Goal: Information Seeking & Learning: Check status

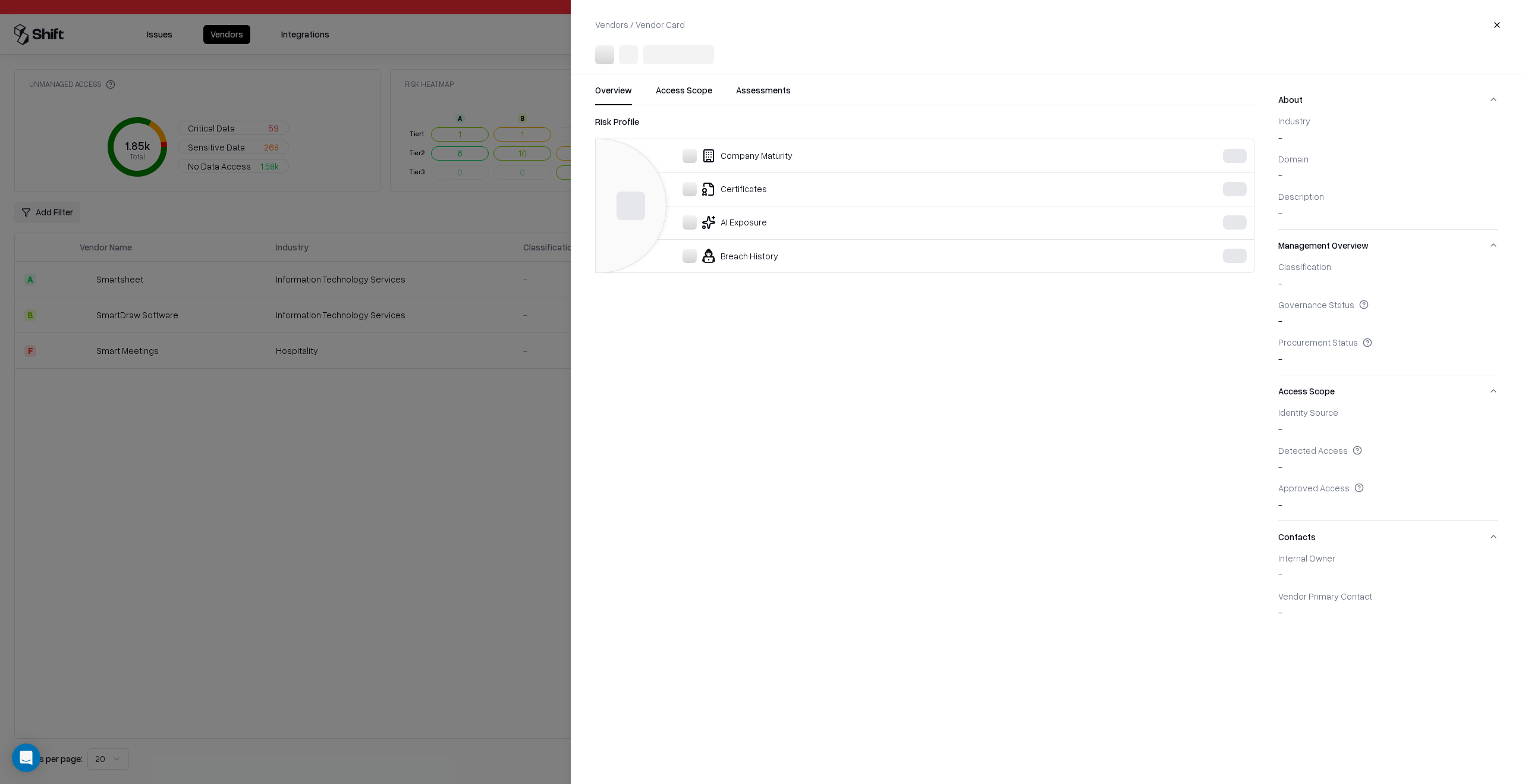
click at [415, 567] on div at bounding box center [761, 392] width 1522 height 784
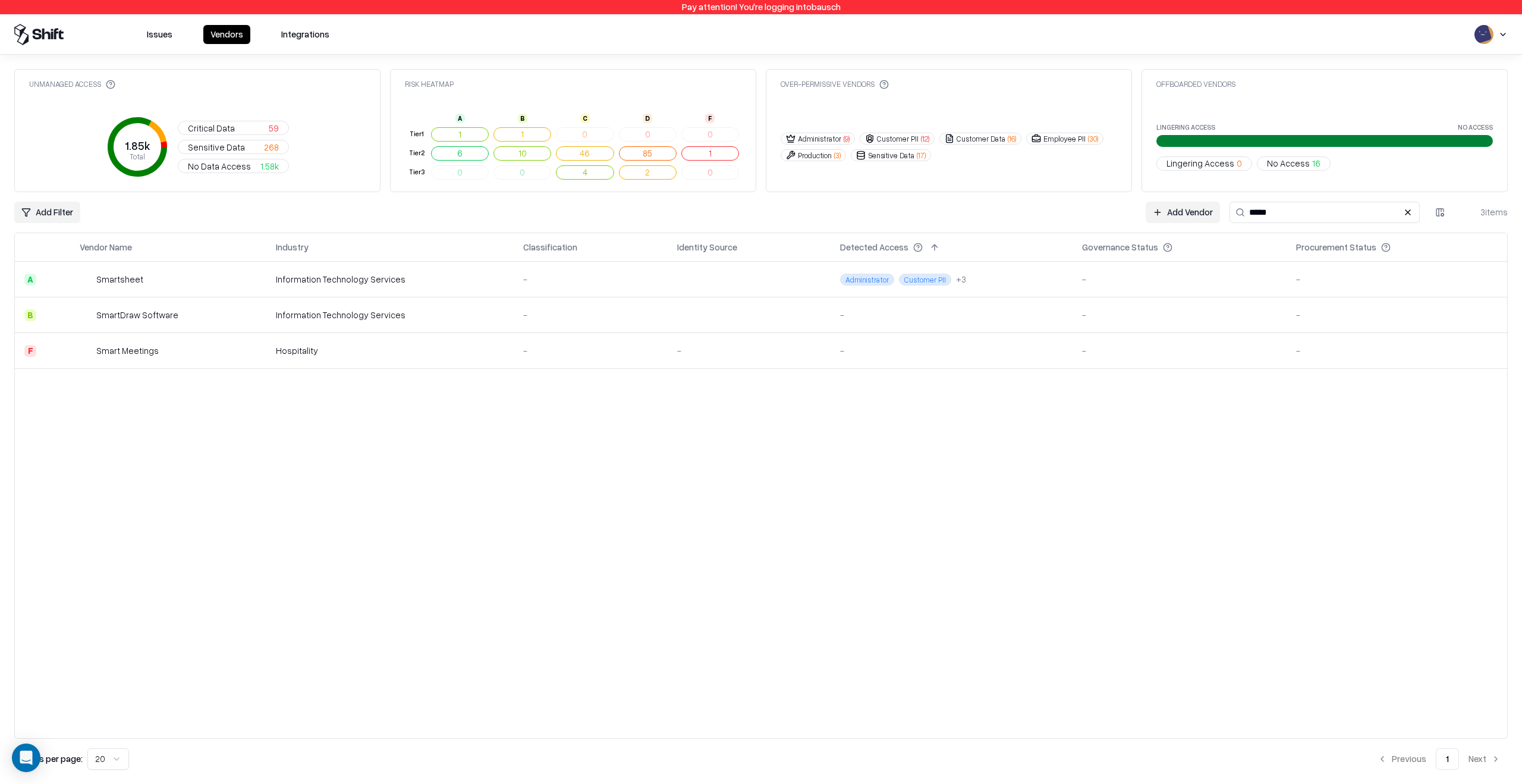
click at [1291, 159] on span "No Access" at bounding box center [1289, 163] width 43 height 13
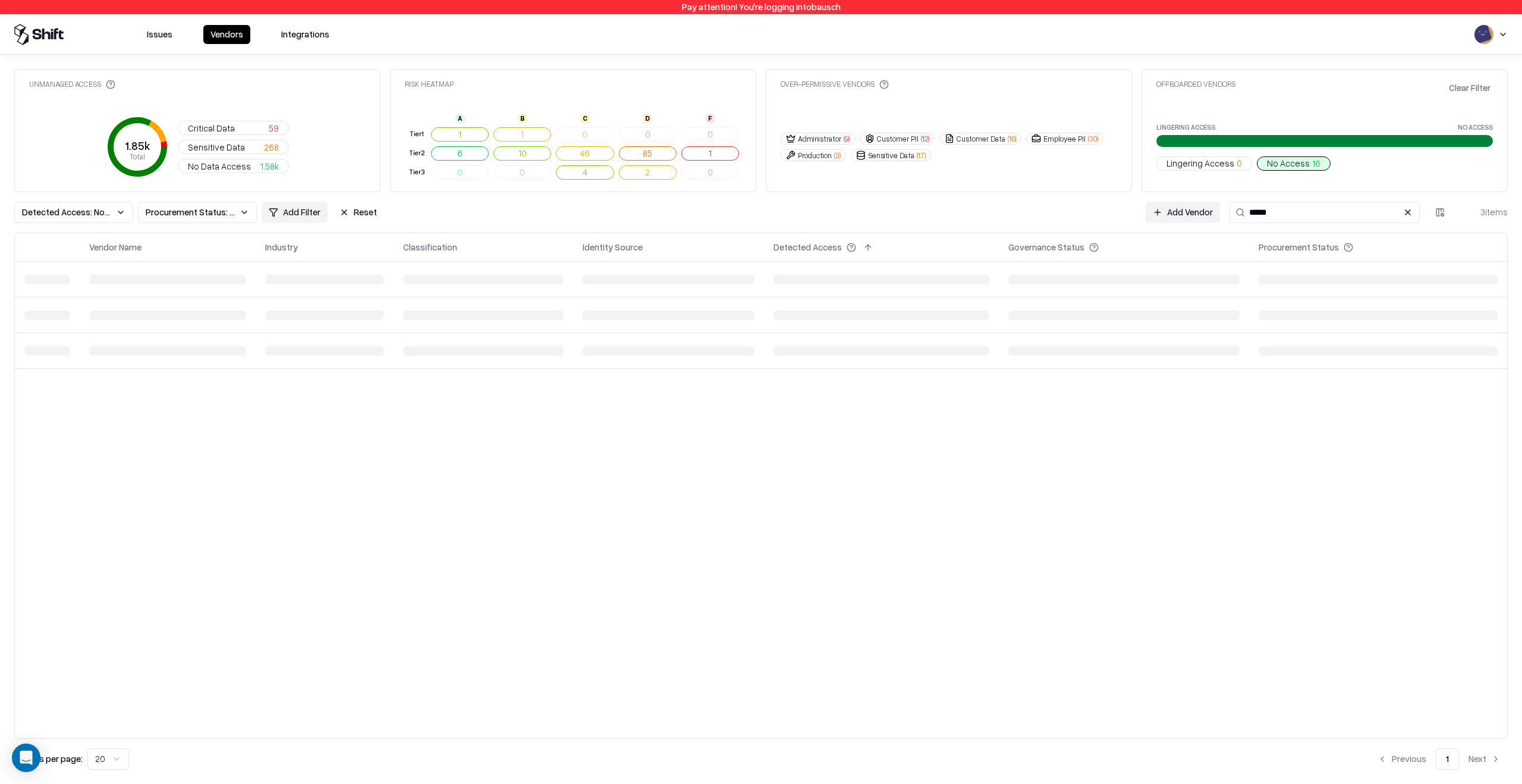
click at [1291, 162] on span "No Access" at bounding box center [1289, 163] width 43 height 13
click at [1405, 211] on button at bounding box center [1408, 212] width 15 height 15
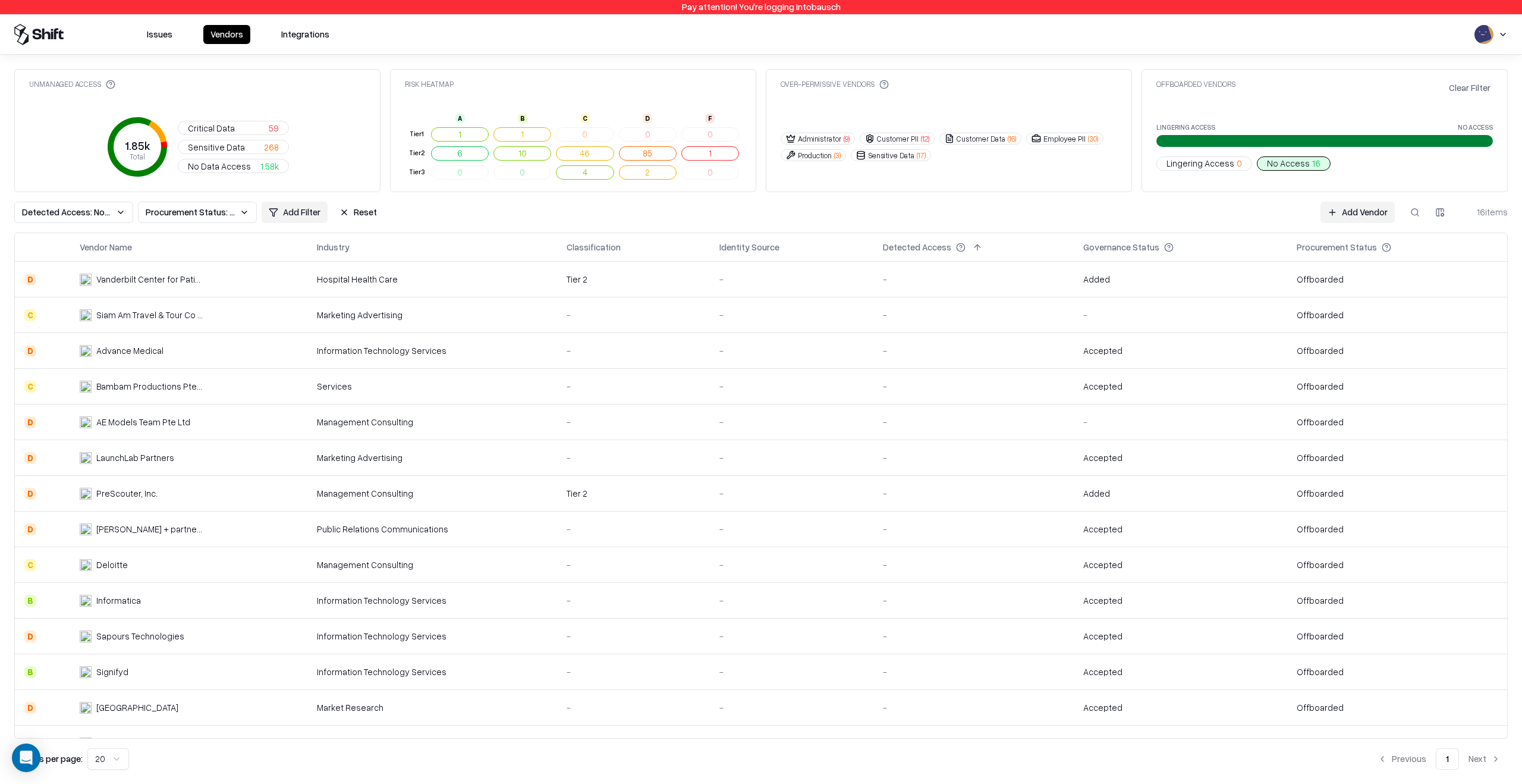
click at [590, 273] on div "Tier 2" at bounding box center [634, 279] width 134 height 13
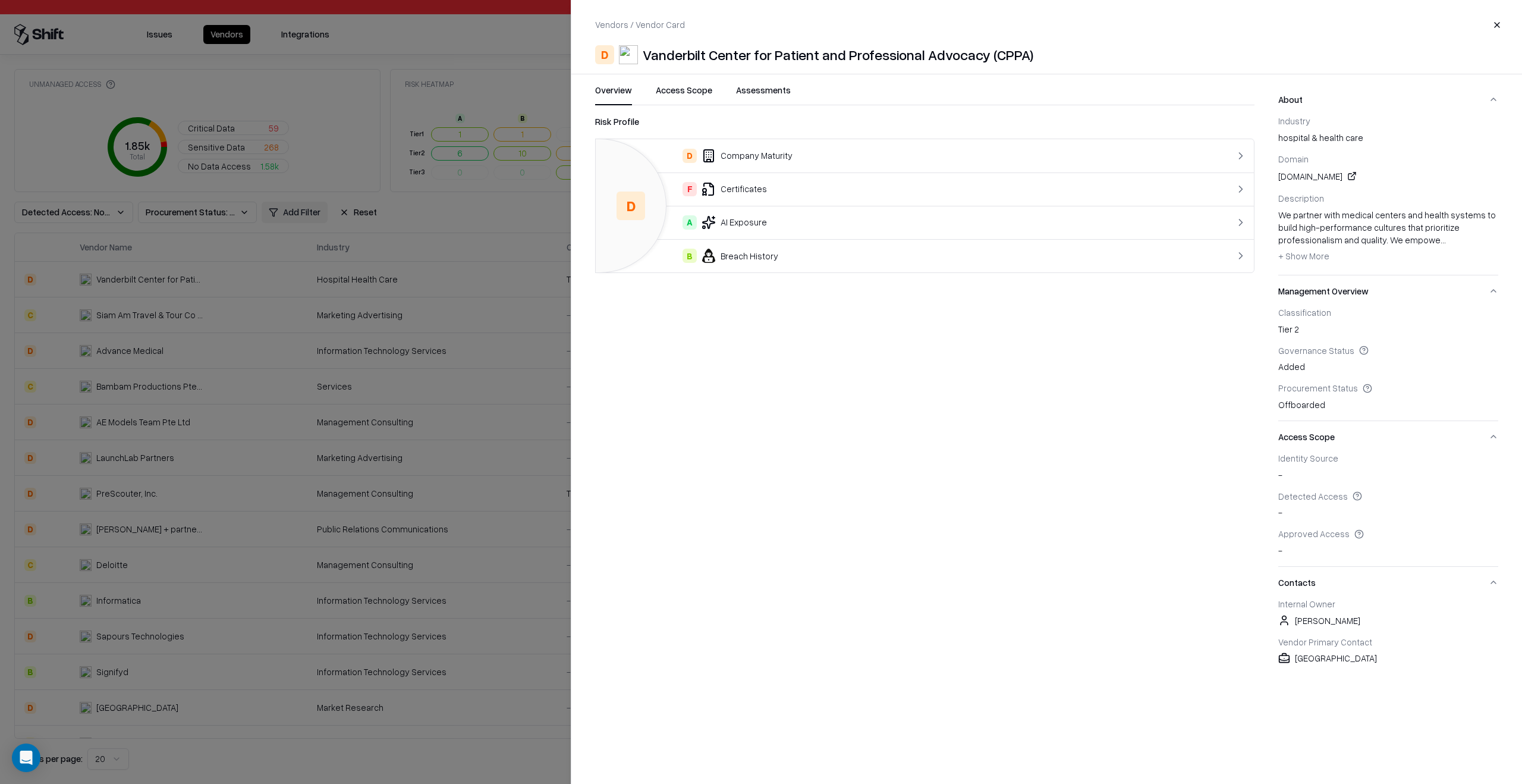
click at [469, 180] on div at bounding box center [761, 392] width 1522 height 784
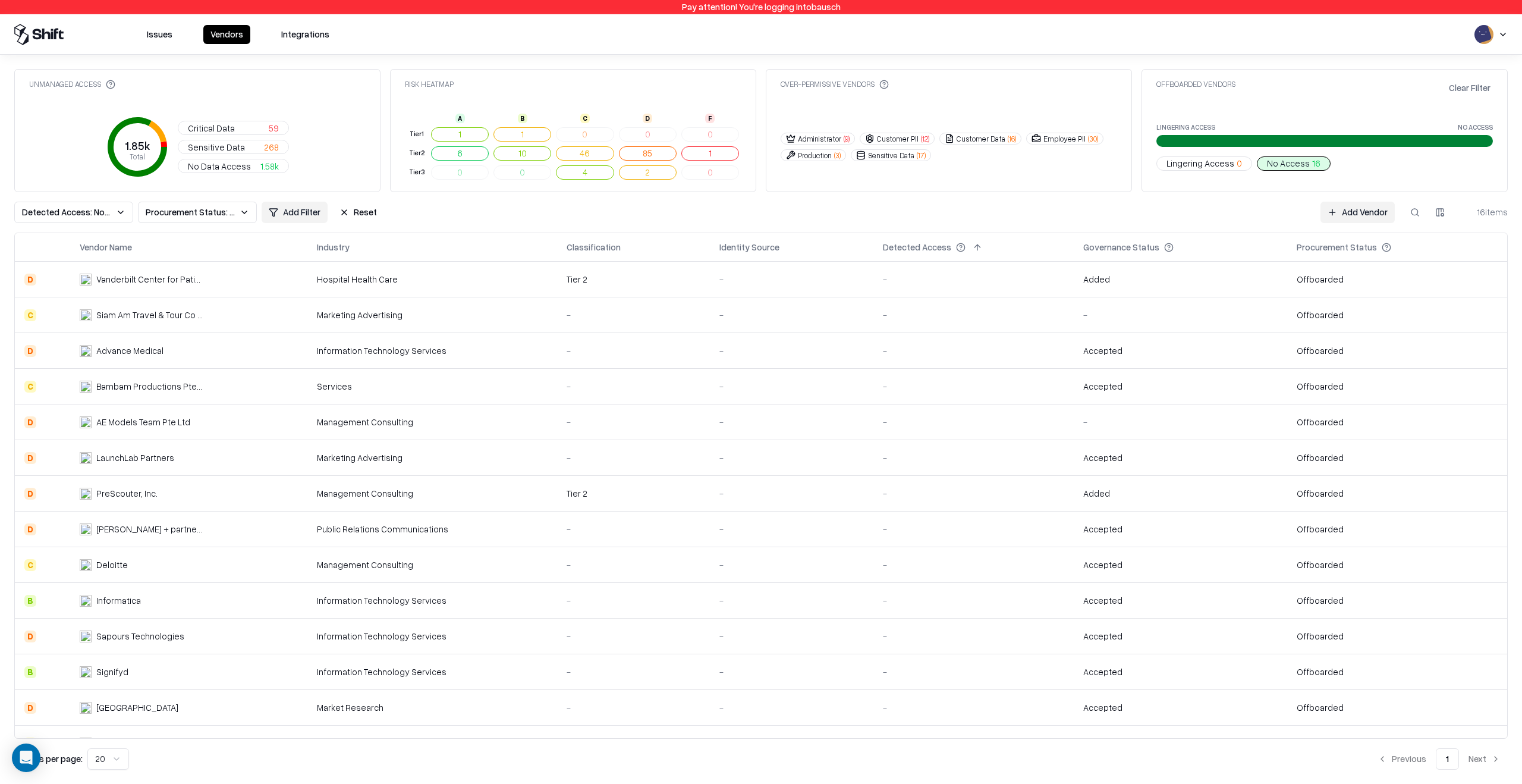
click at [1415, 207] on button at bounding box center [1415, 211] width 21 height 21
click at [1489, 38] on html "Pay attention! You're logging into bausch Issues Vendors Integrations Unmanaged…" at bounding box center [761, 392] width 1522 height 784
click at [1489, 37] on html "Pay attention! You're logging into bausch Issues Vendors Integrations Unmanaged…" at bounding box center [761, 392] width 1522 height 784
click at [169, 40] on button "Issues" at bounding box center [160, 34] width 40 height 19
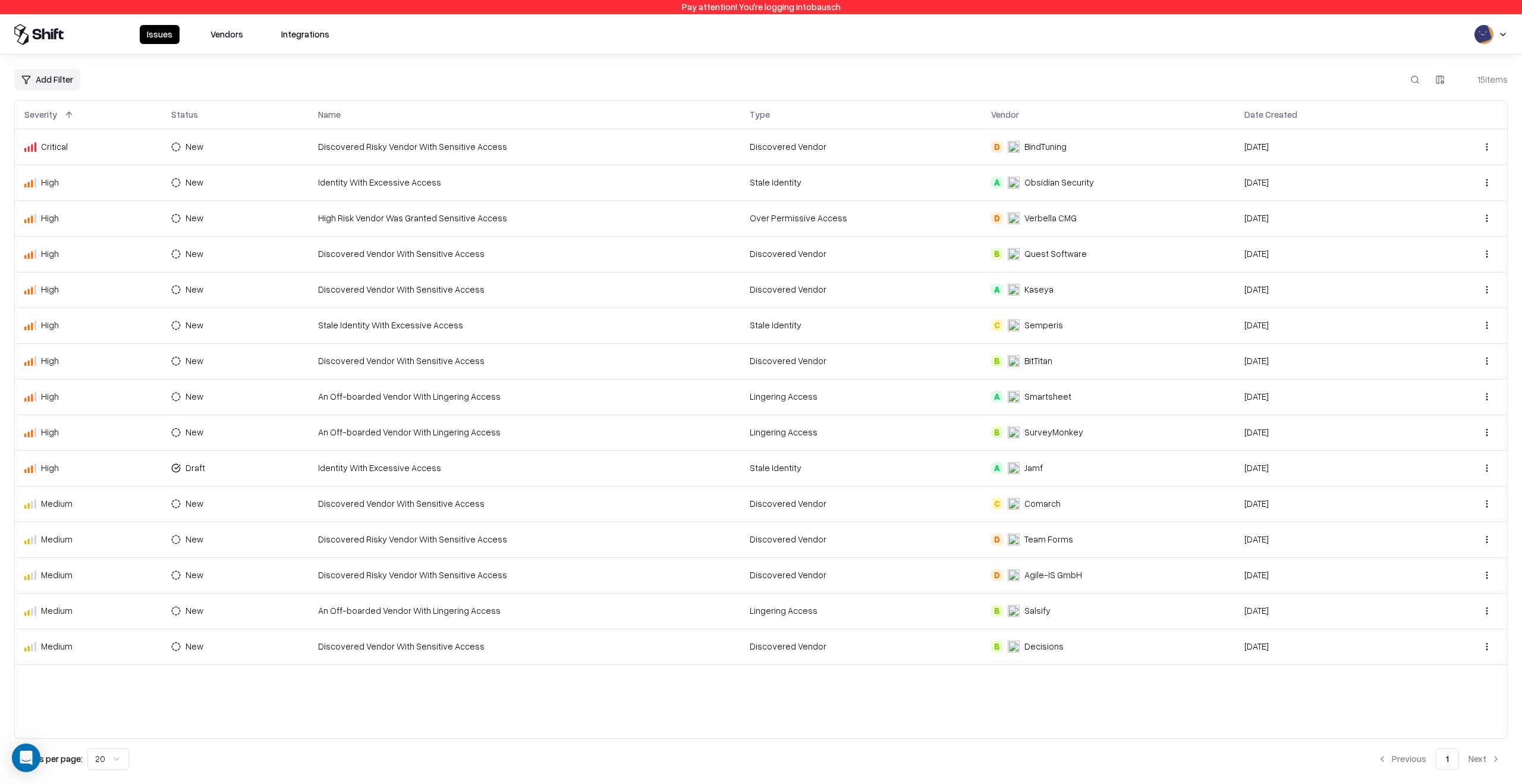
click at [208, 35] on button "Vendors" at bounding box center [227, 34] width 47 height 19
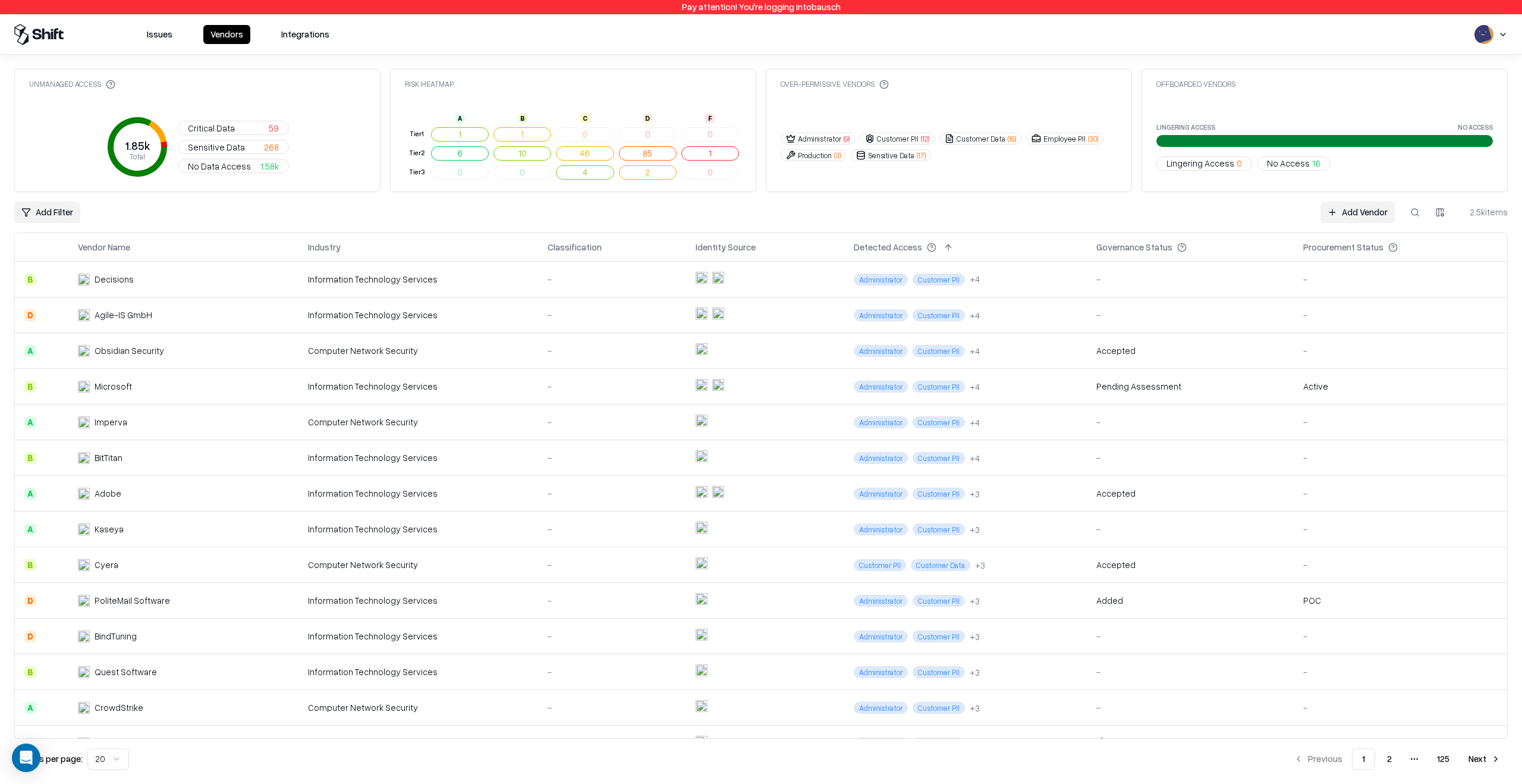
click at [1419, 207] on button at bounding box center [1415, 211] width 21 height 21
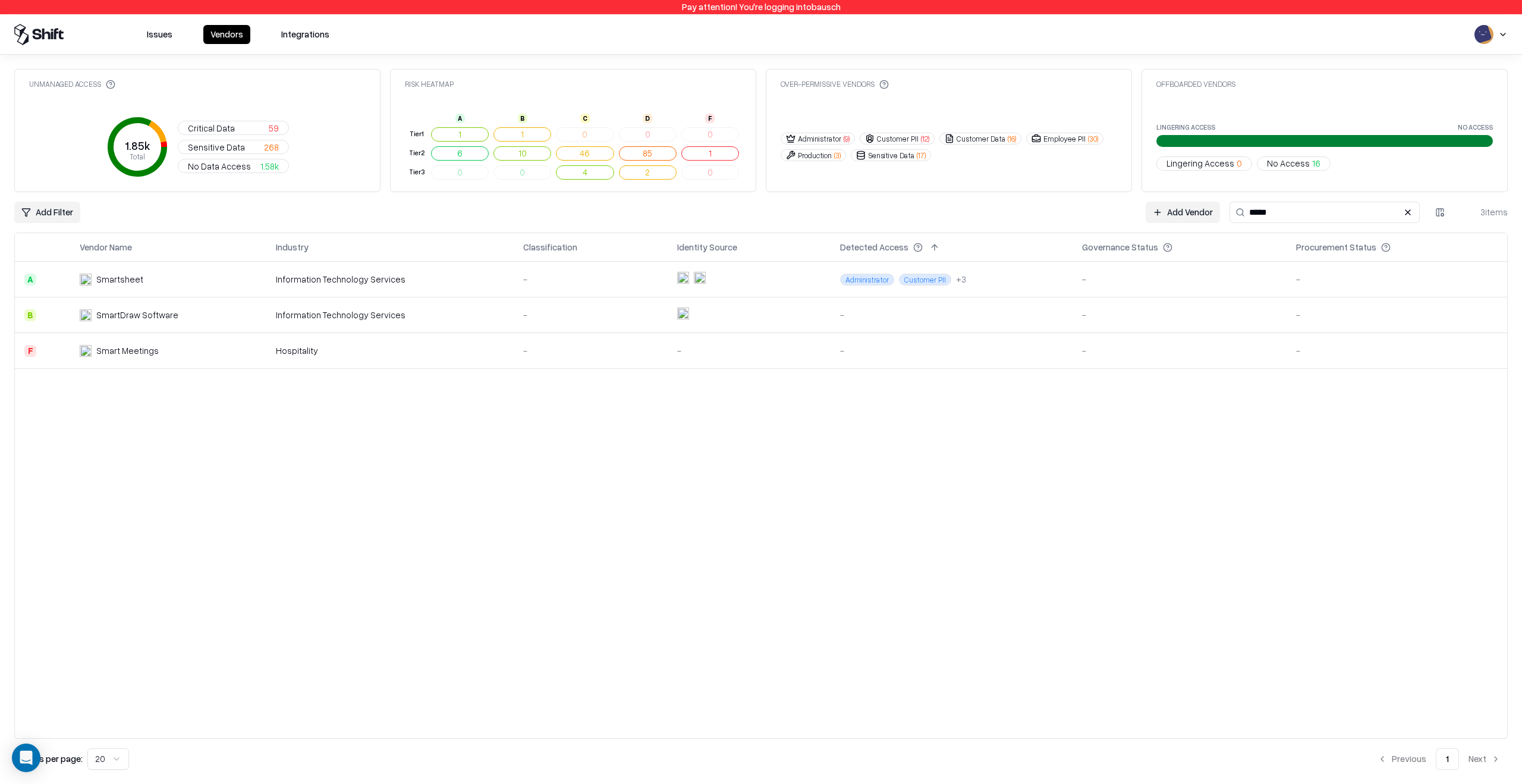
type input "*****"
click at [777, 281] on td at bounding box center [750, 279] width 163 height 35
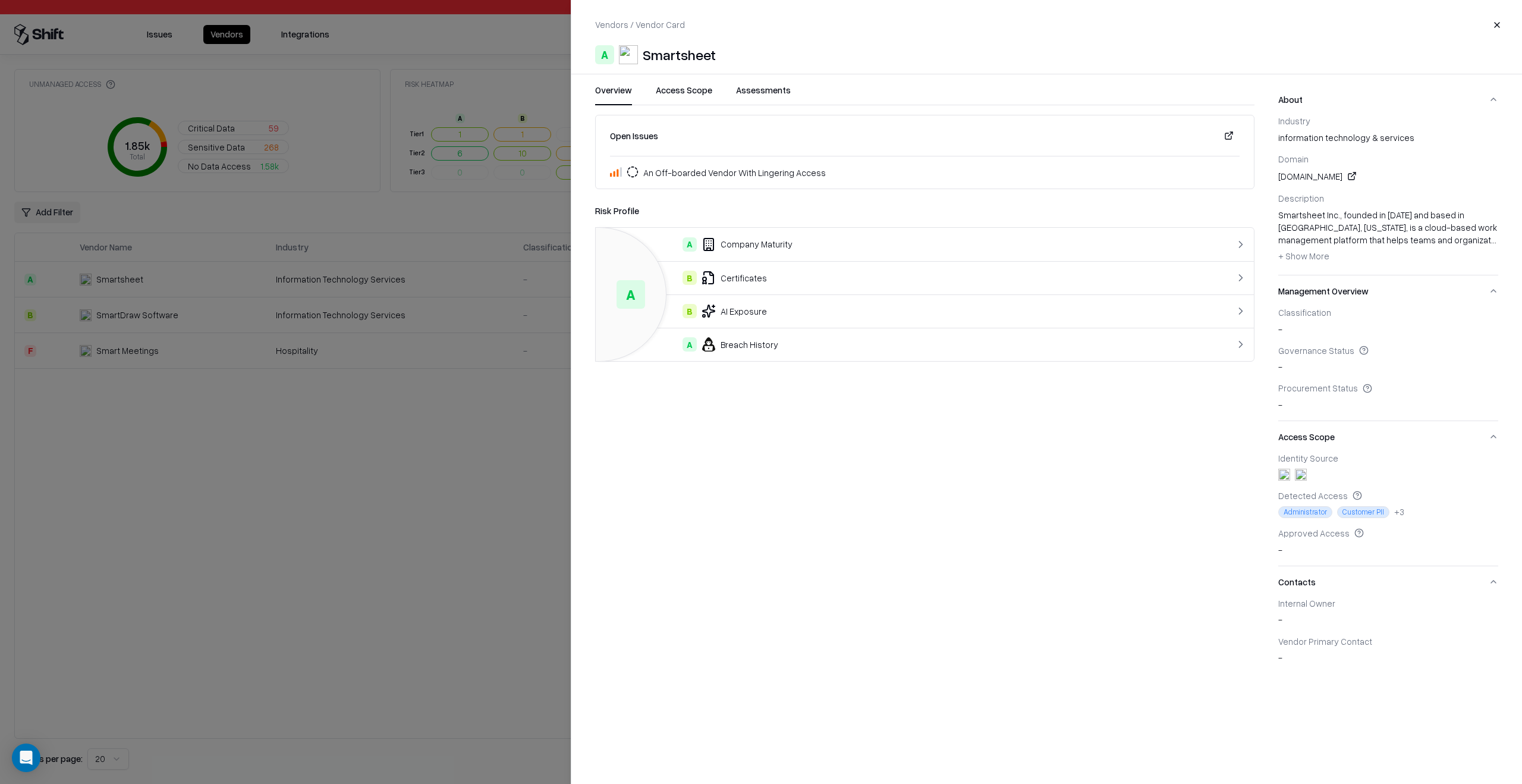
click at [443, 390] on div at bounding box center [761, 392] width 1522 height 784
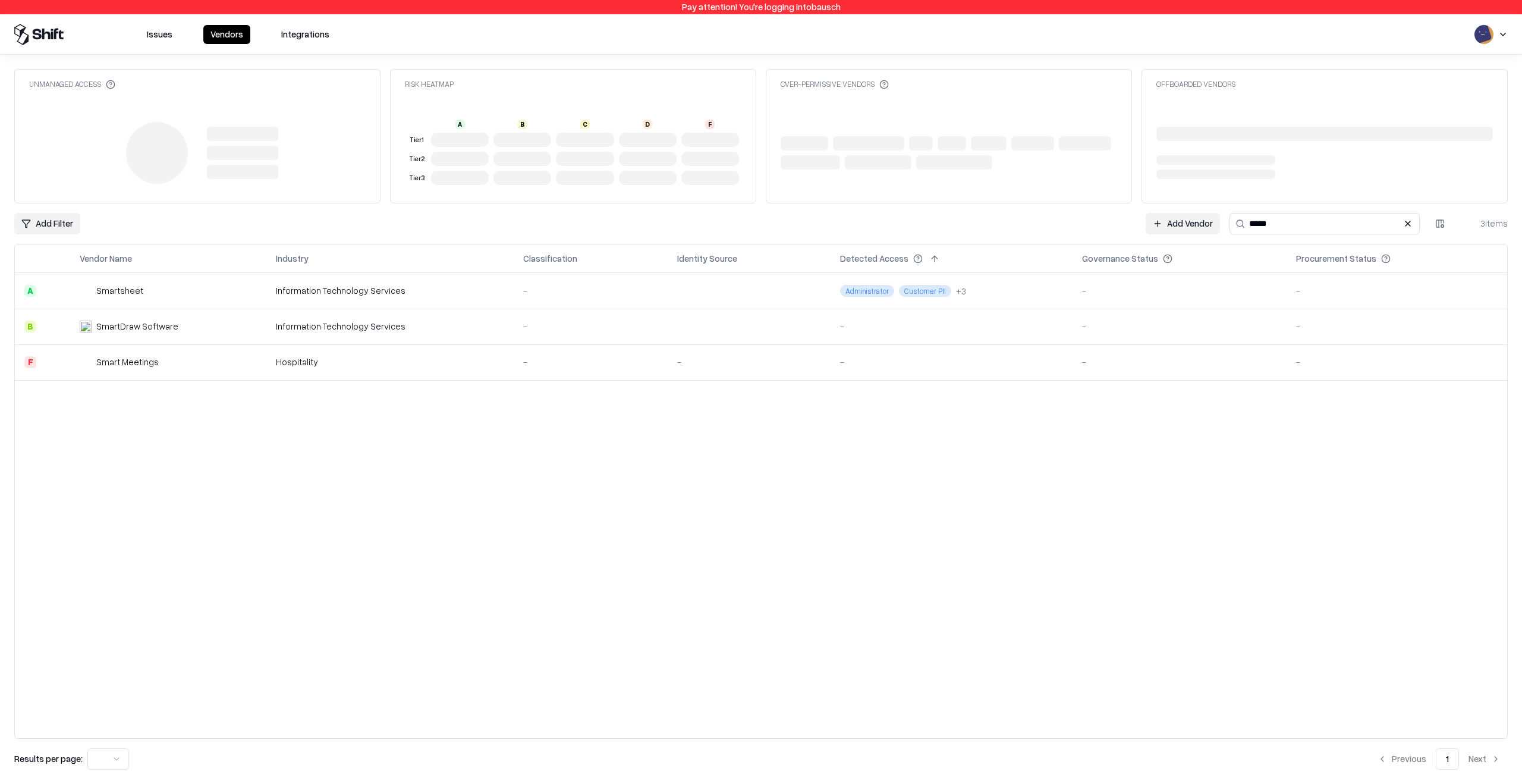
type input "*****"
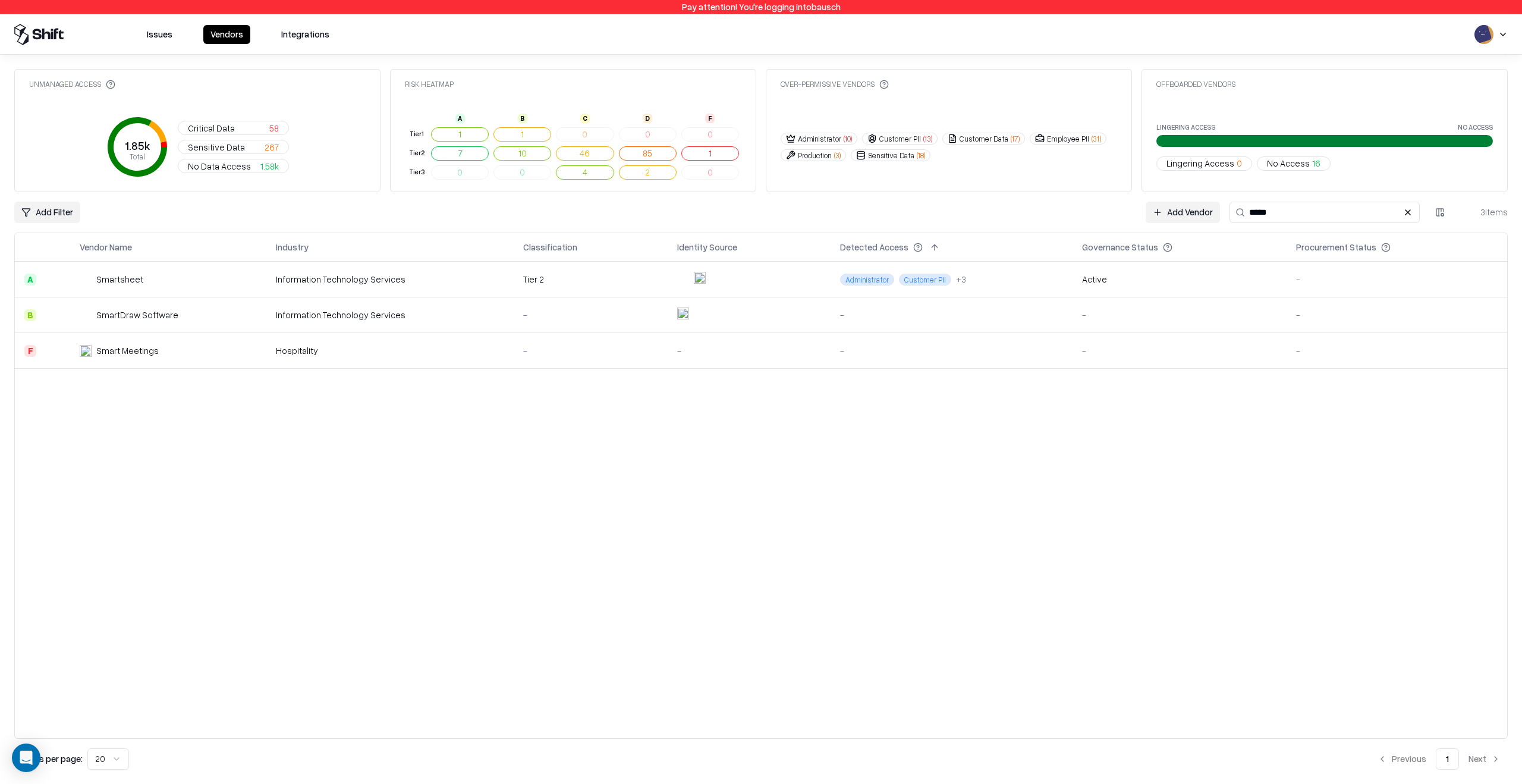
click at [1224, 290] on td "Active" at bounding box center [1180, 279] width 214 height 35
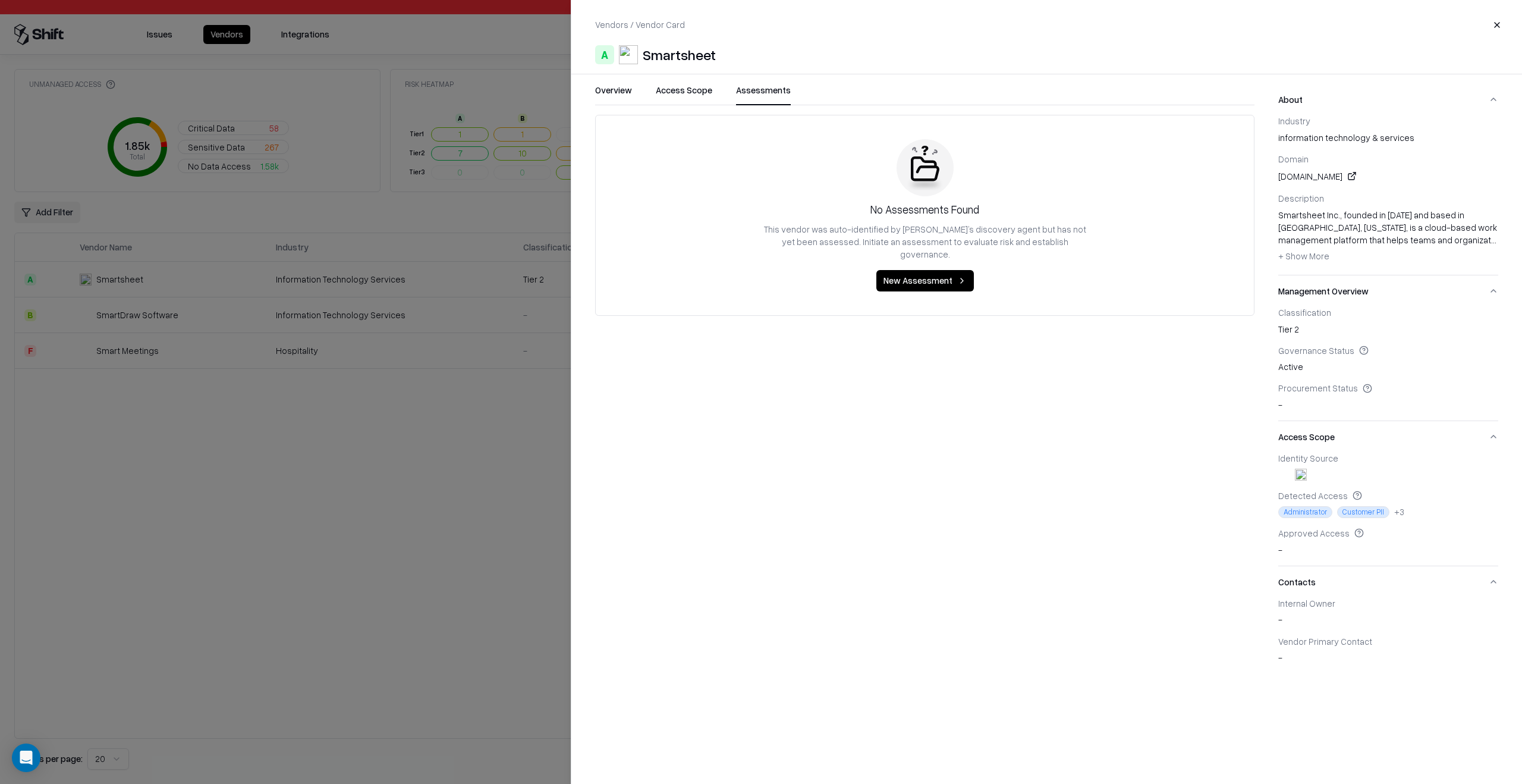
click at [739, 95] on button "Assessments" at bounding box center [764, 95] width 55 height 21
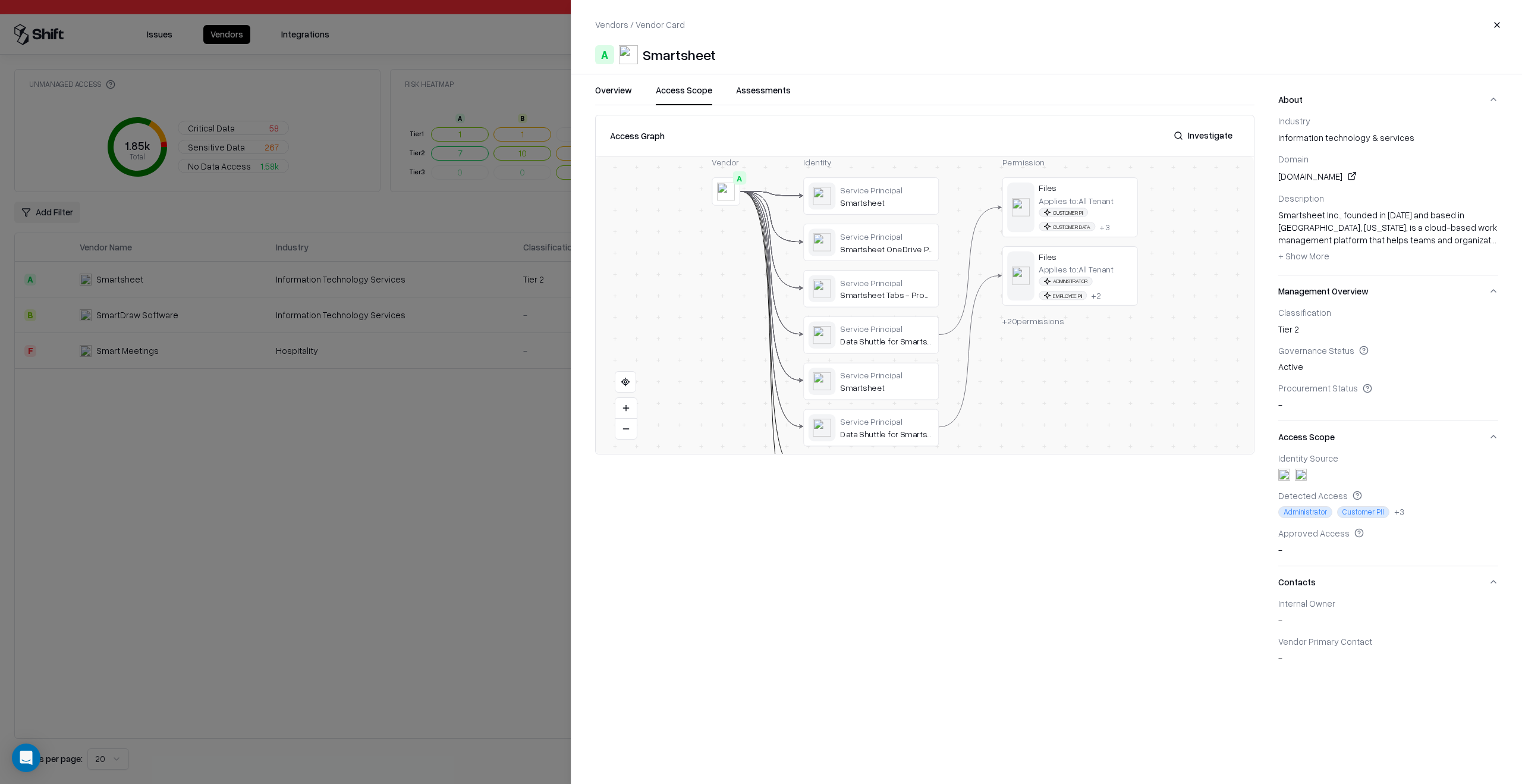
click at [705, 94] on button "Access Scope" at bounding box center [684, 95] width 57 height 21
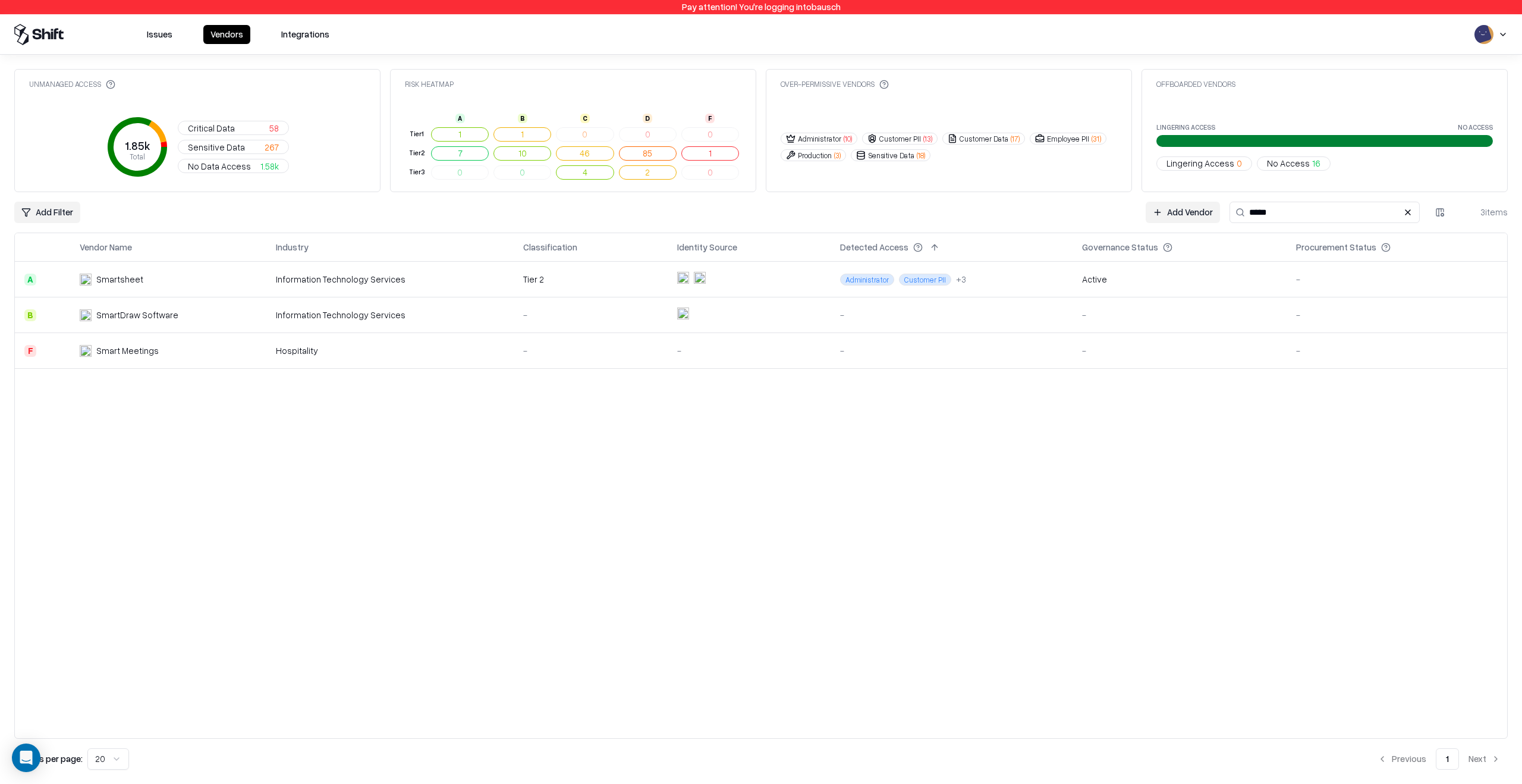
click at [159, 41] on button "Issues" at bounding box center [160, 34] width 40 height 19
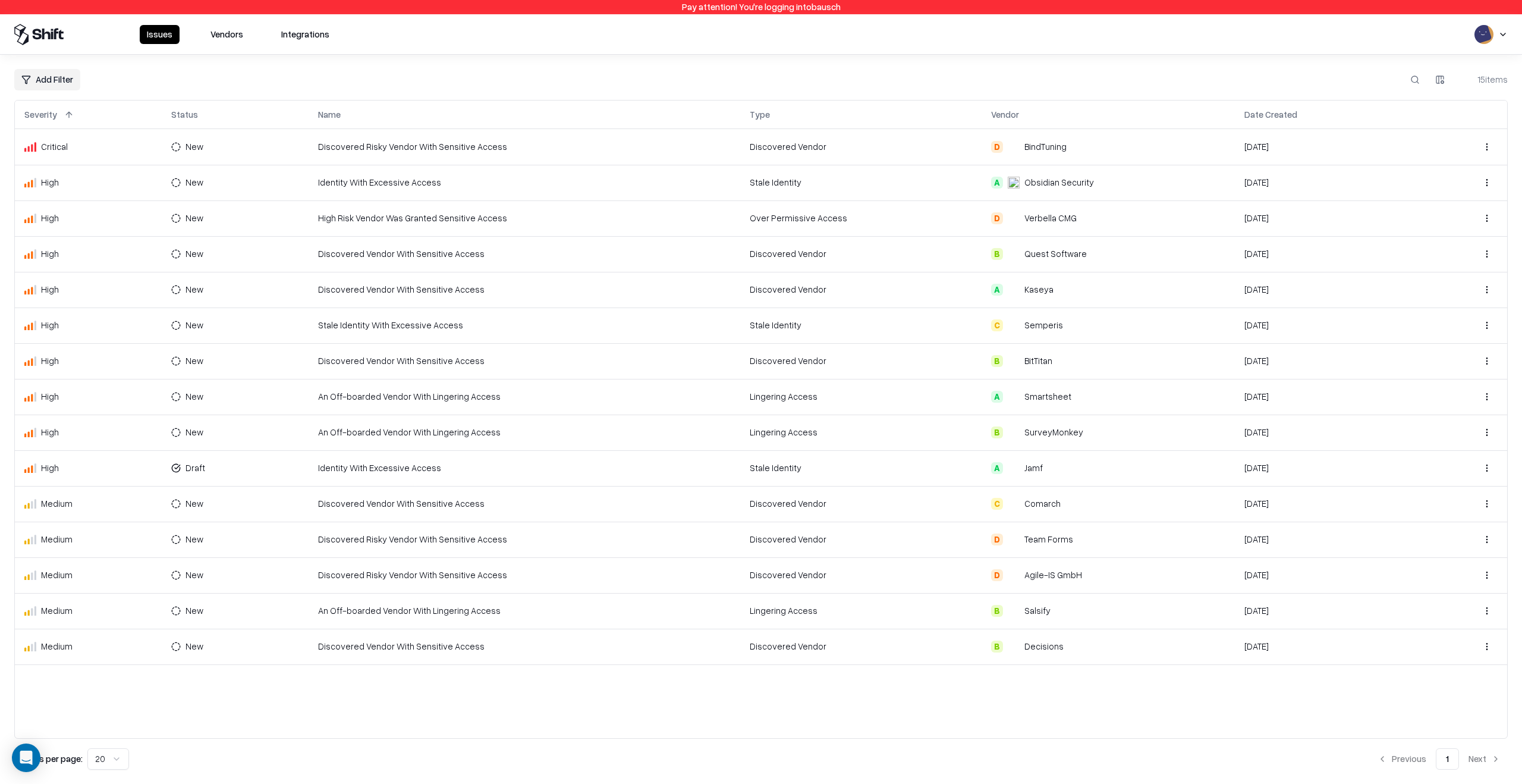
click at [224, 33] on button "Vendors" at bounding box center [227, 34] width 47 height 19
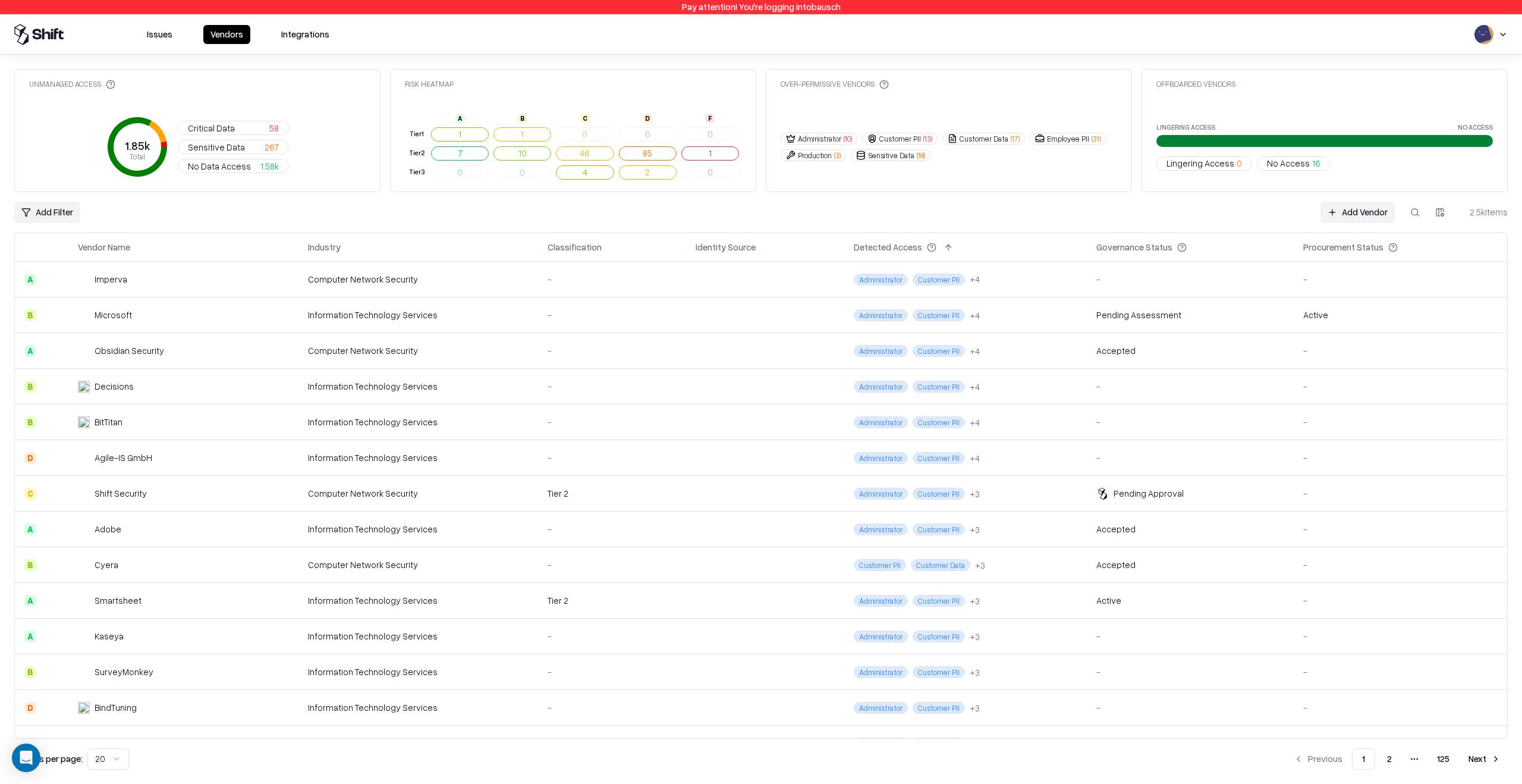
click at [1209, 166] on span "Lingering Access" at bounding box center [1200, 163] width 68 height 13
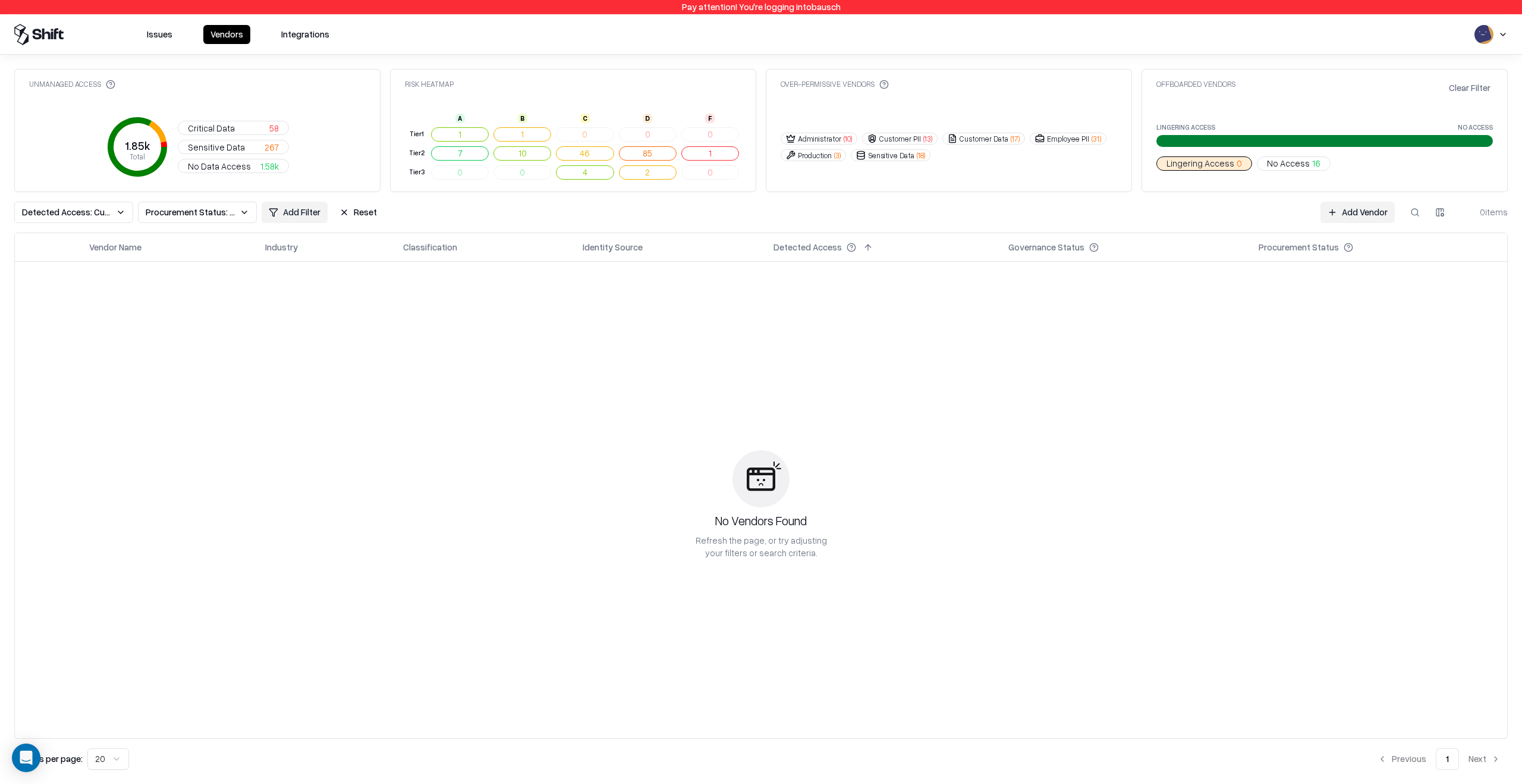
click at [1209, 166] on span "Lingering Access" at bounding box center [1200, 163] width 68 height 13
click at [1280, 162] on span "No Access" at bounding box center [1289, 163] width 43 height 13
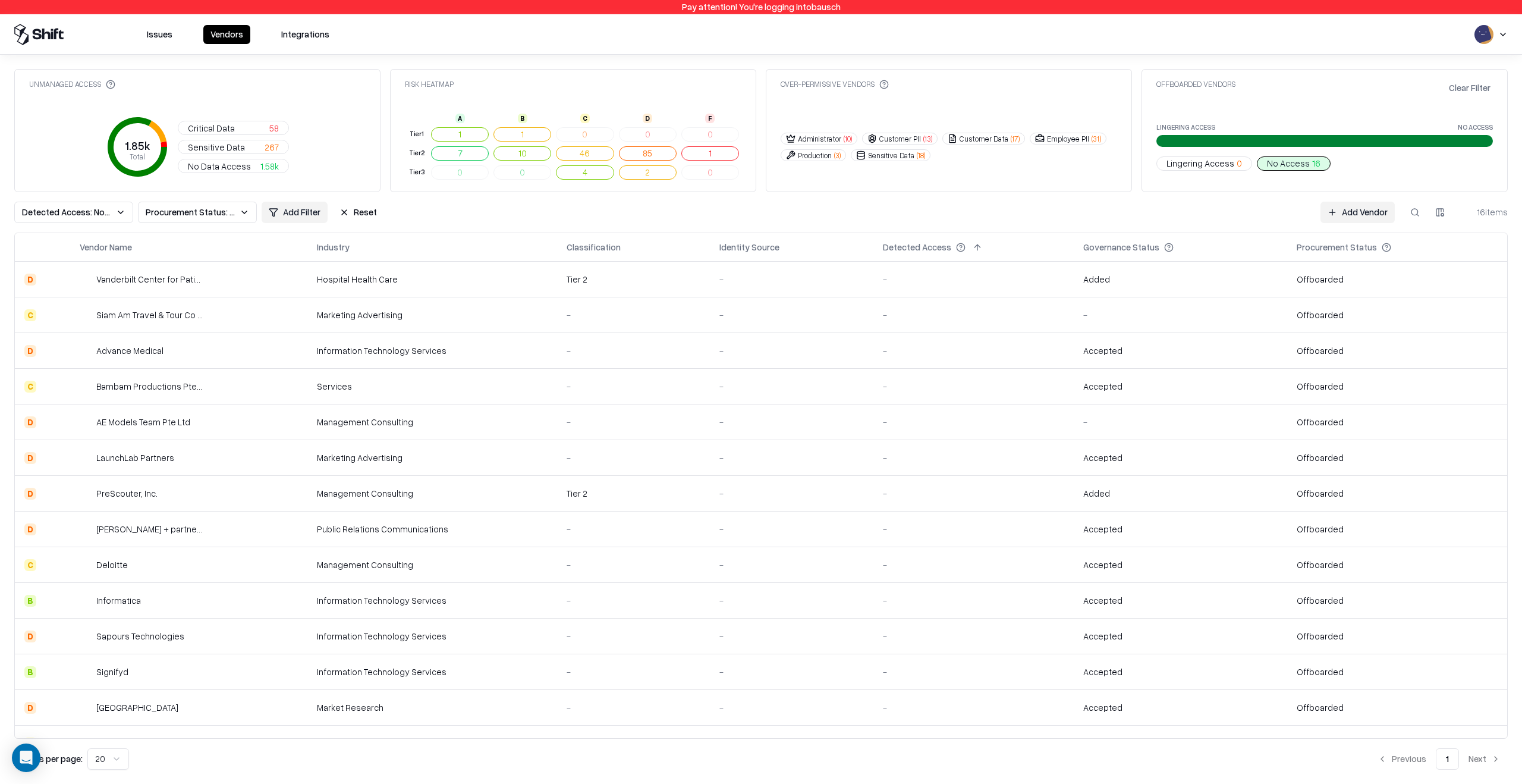
click at [353, 211] on button "Reset" at bounding box center [359, 211] width 52 height 21
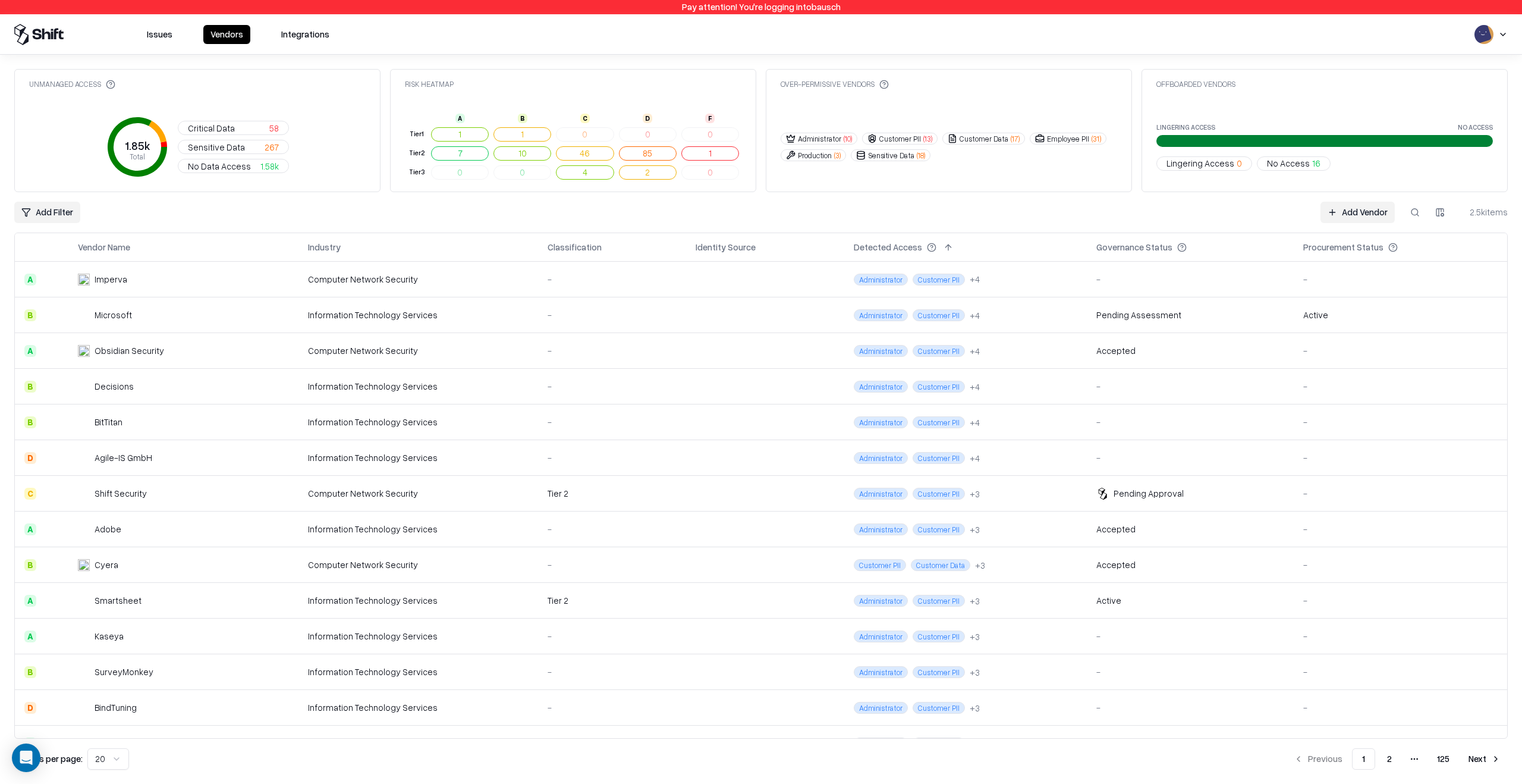
click at [1304, 164] on button "No Access 16" at bounding box center [1294, 163] width 74 height 15
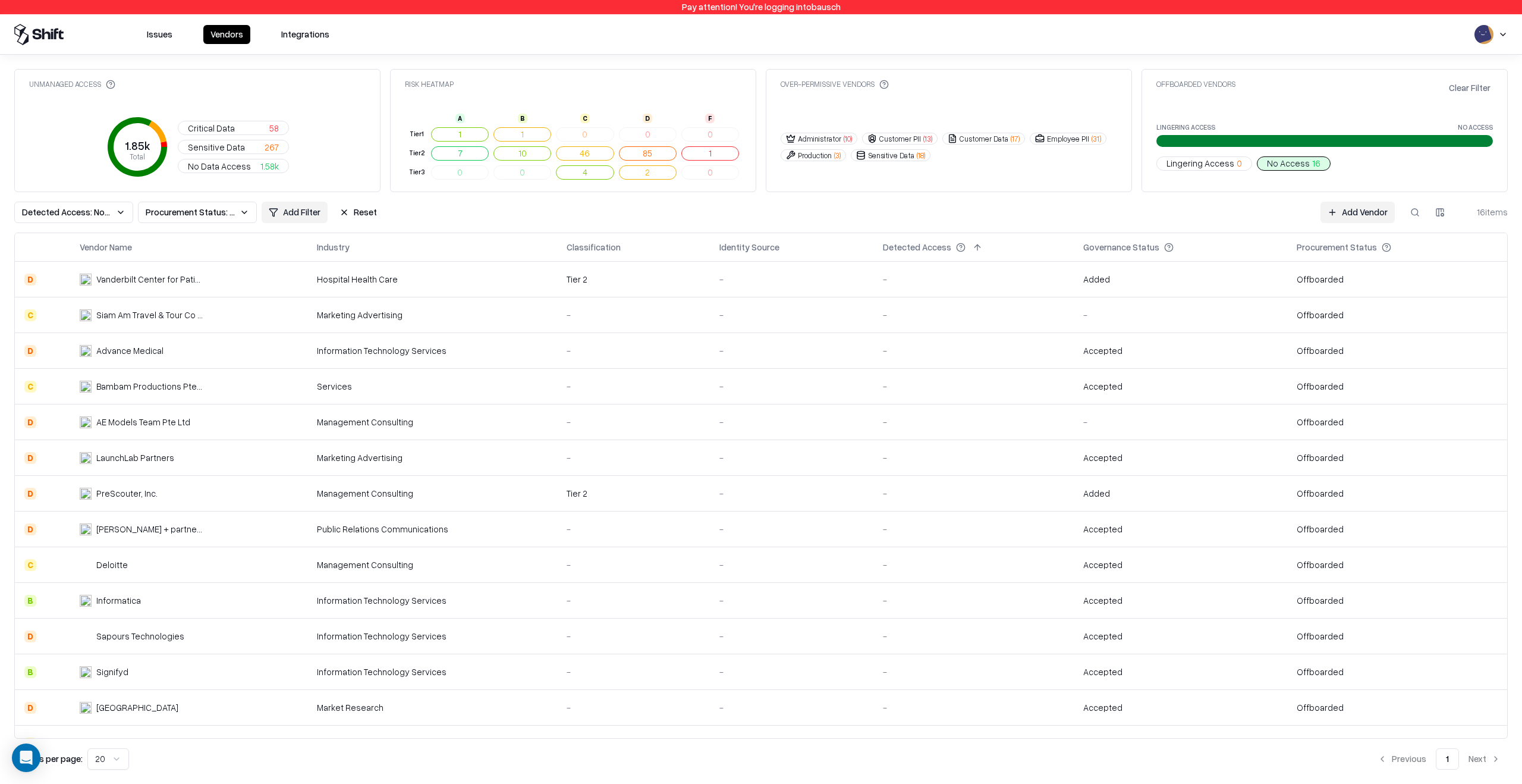
click at [159, 30] on button "Issues" at bounding box center [160, 34] width 40 height 19
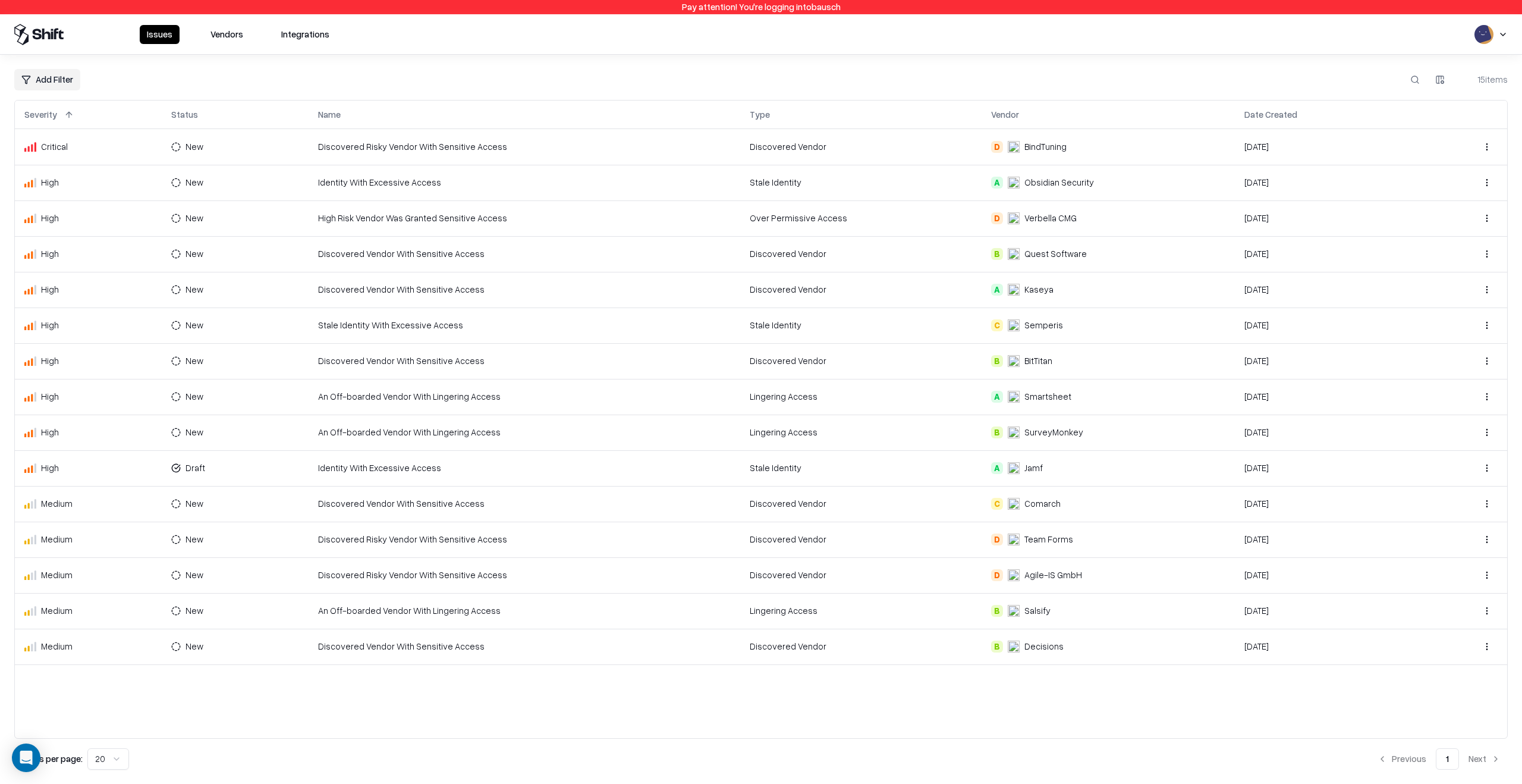
click at [550, 395] on td "An Off-boarded Vendor With Lingering Access" at bounding box center [525, 396] width 432 height 35
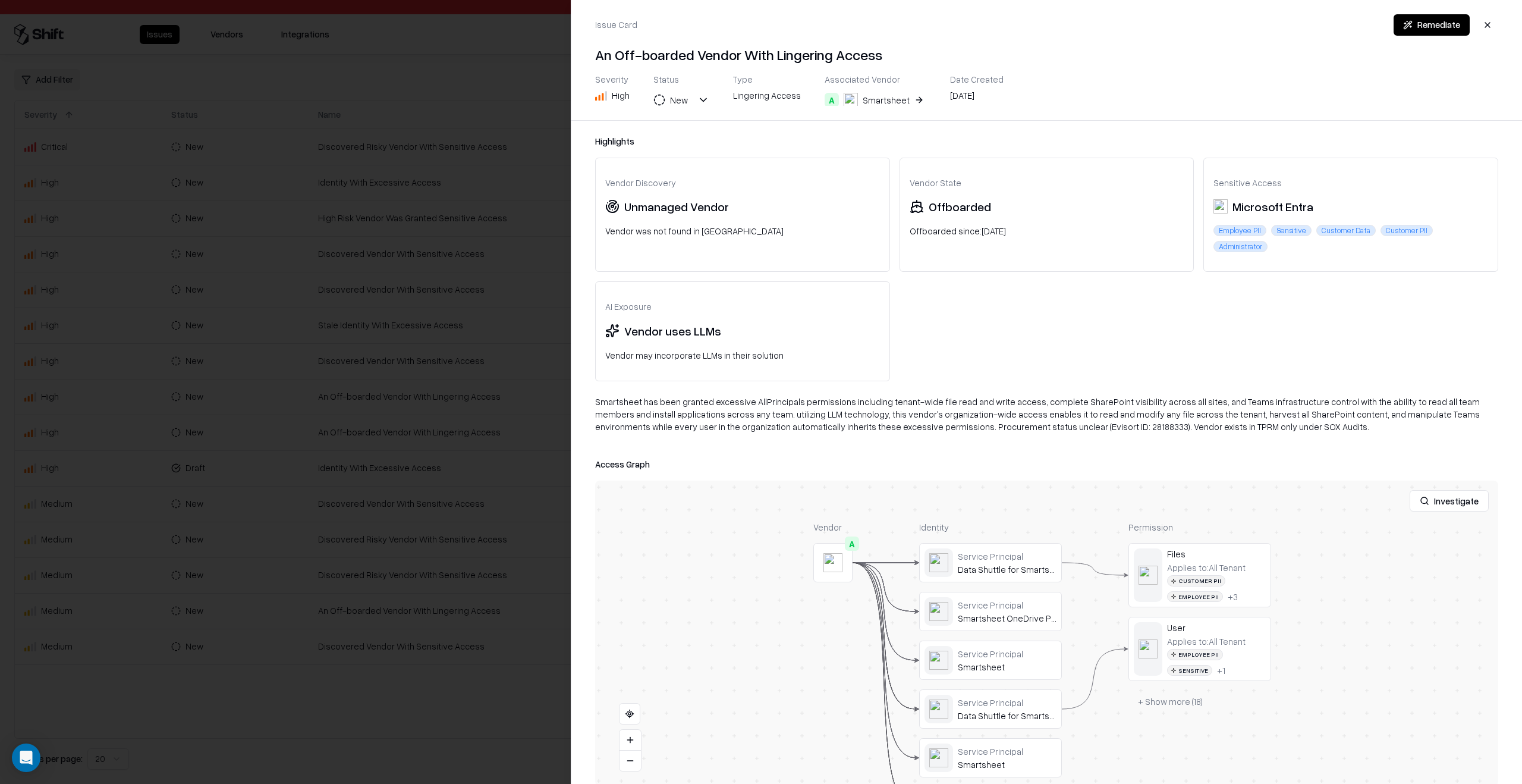
click at [455, 420] on div at bounding box center [761, 392] width 1522 height 784
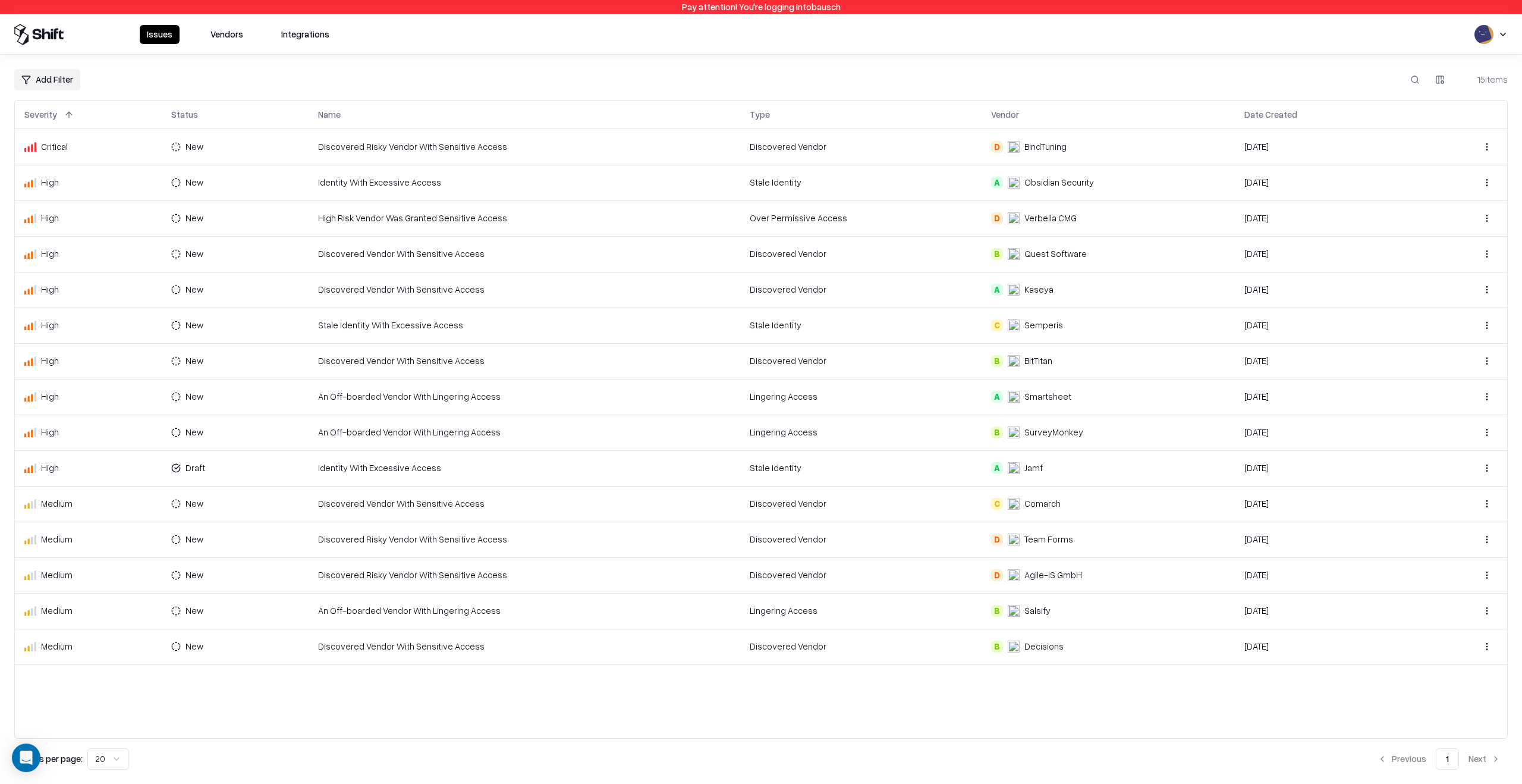
click at [1044, 83] on div "Add Filter 15 items" at bounding box center [761, 79] width 1494 height 21
